Goal: Transaction & Acquisition: Purchase product/service

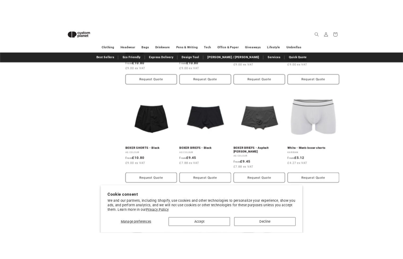
scroll to position [271, 0]
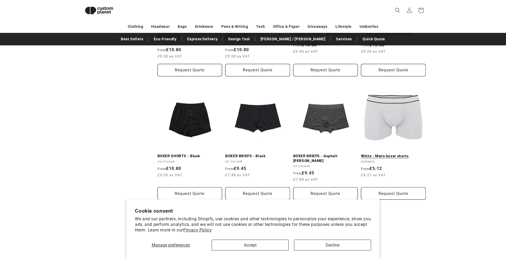
click at [401, 154] on link "White - Men's boxer shorts" at bounding box center [393, 156] width 65 height 5
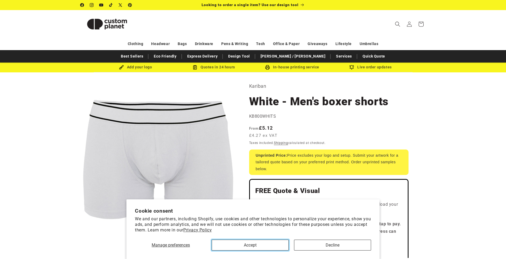
click at [264, 247] on button "Accept" at bounding box center [250, 245] width 77 height 11
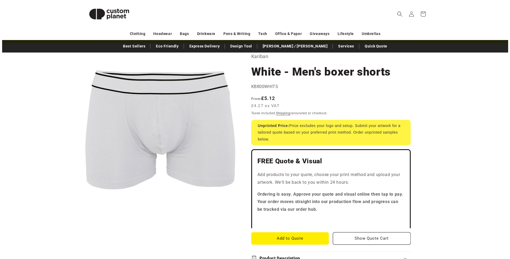
scroll to position [32, 0]
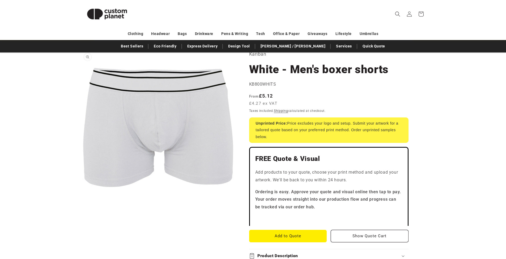
click at [80, 205] on button "Open media 1 in modal" at bounding box center [80, 205] width 0 height 0
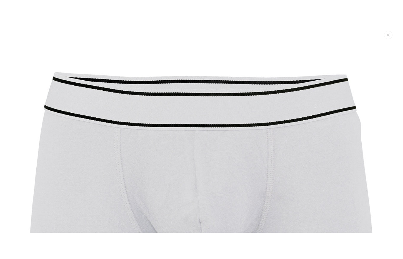
scroll to position [5, 0]
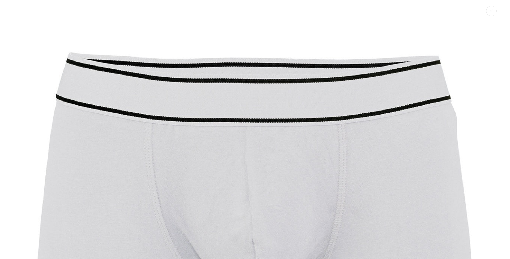
click at [247, 164] on img "Media gallery" at bounding box center [254, 225] width 451 height 451
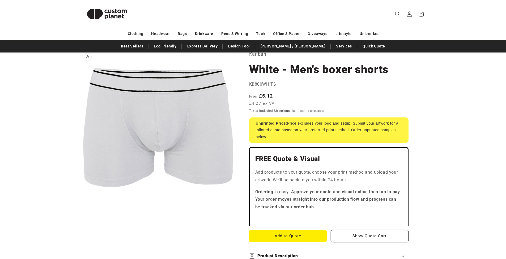
click at [80, 205] on button "Open media 1 in modal" at bounding box center [80, 205] width 0 height 0
